Goal: Find specific page/section

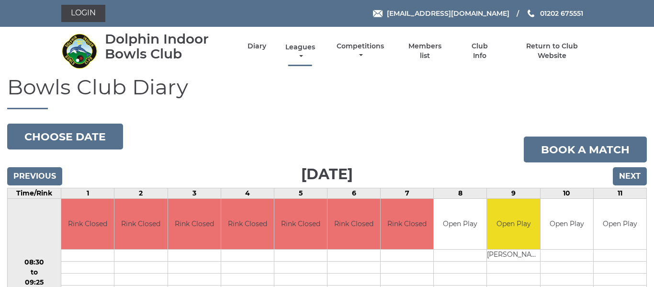
click at [312, 49] on link "Leagues" at bounding box center [300, 52] width 34 height 19
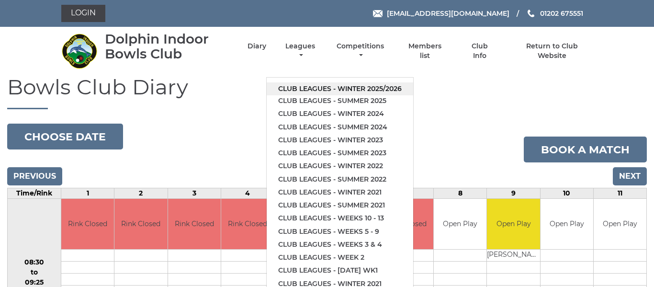
click at [318, 87] on link "Club leagues - Winter 2025/2026" at bounding box center [340, 88] width 147 height 13
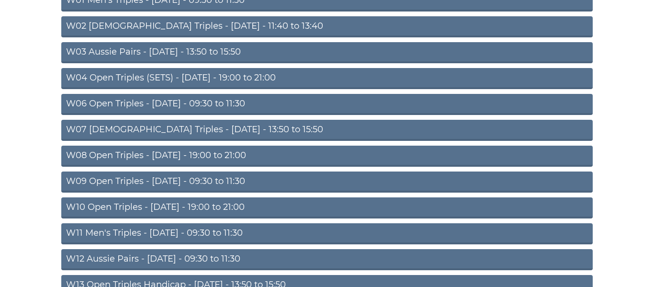
scroll to position [147, 0]
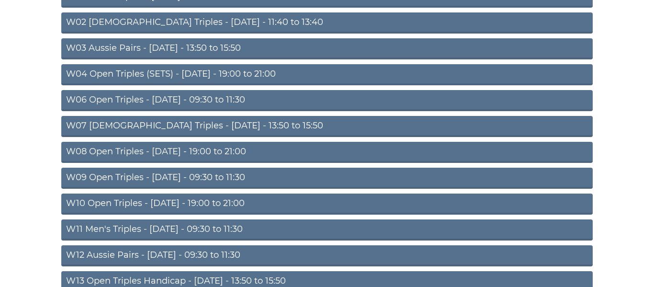
click at [227, 226] on link "W11 Men's Triples - Thursday - 09:30 to 11:30" at bounding box center [327, 229] width 532 height 21
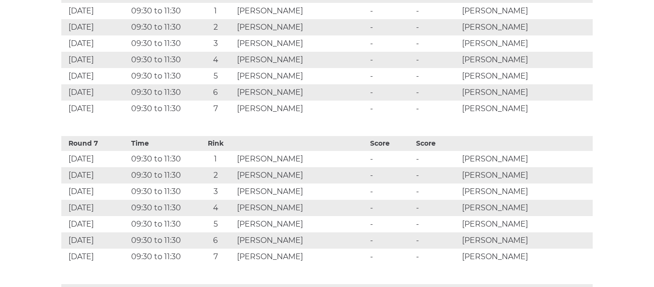
scroll to position [1297, 0]
